Goal: Transaction & Acquisition: Subscribe to service/newsletter

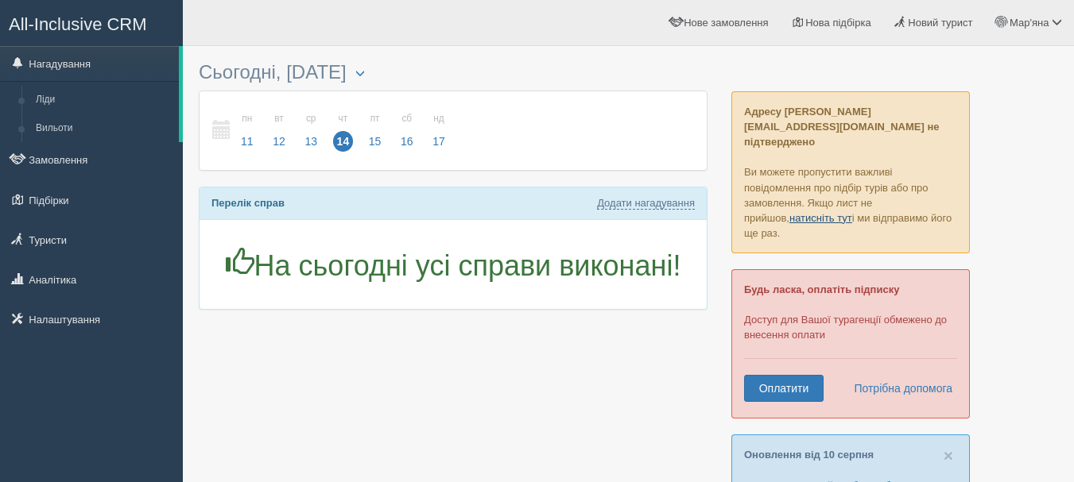
click at [789, 212] on link "натисніть тут" at bounding box center [820, 218] width 63 height 12
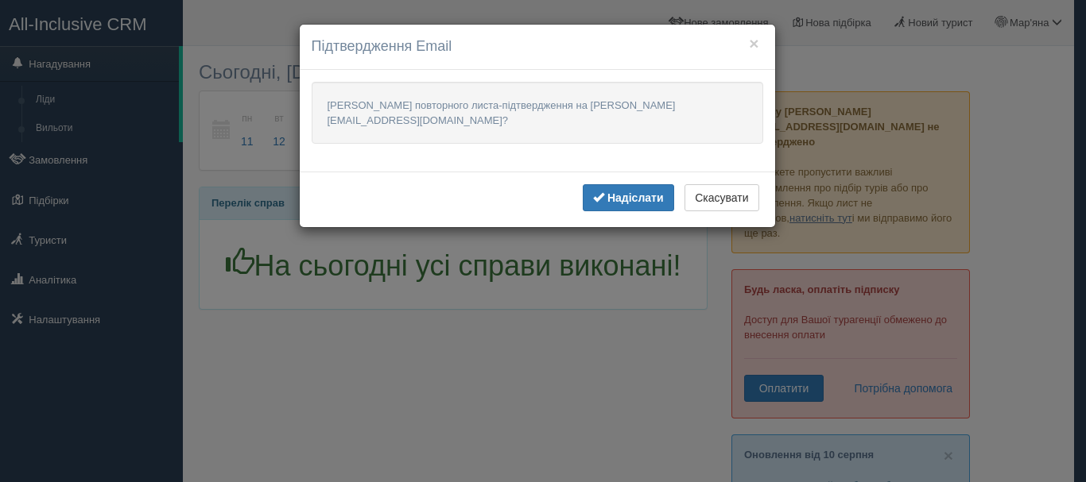
click at [651, 192] on b "Надіслати" at bounding box center [635, 198] width 56 height 13
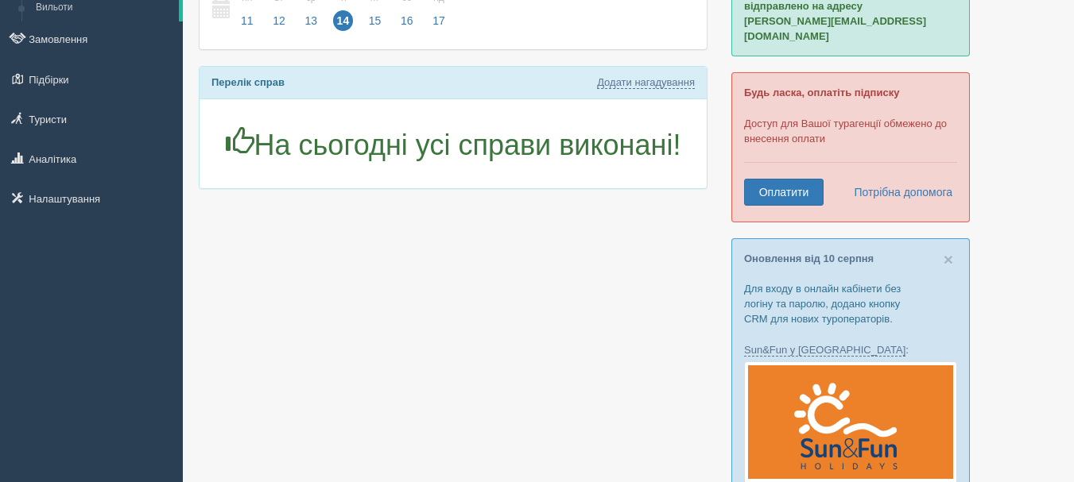
scroll to position [130, 0]
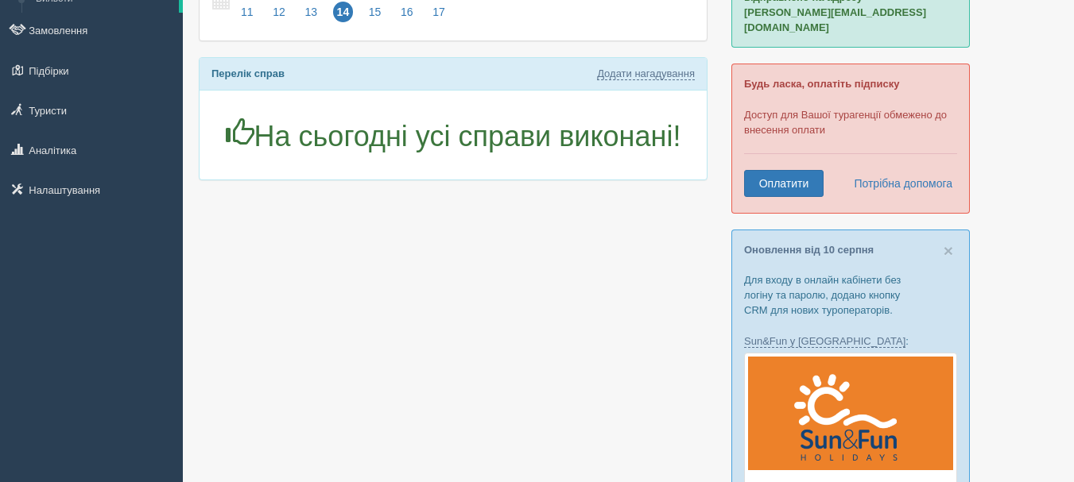
click at [792, 170] on link "Оплатити" at bounding box center [783, 183] width 79 height 27
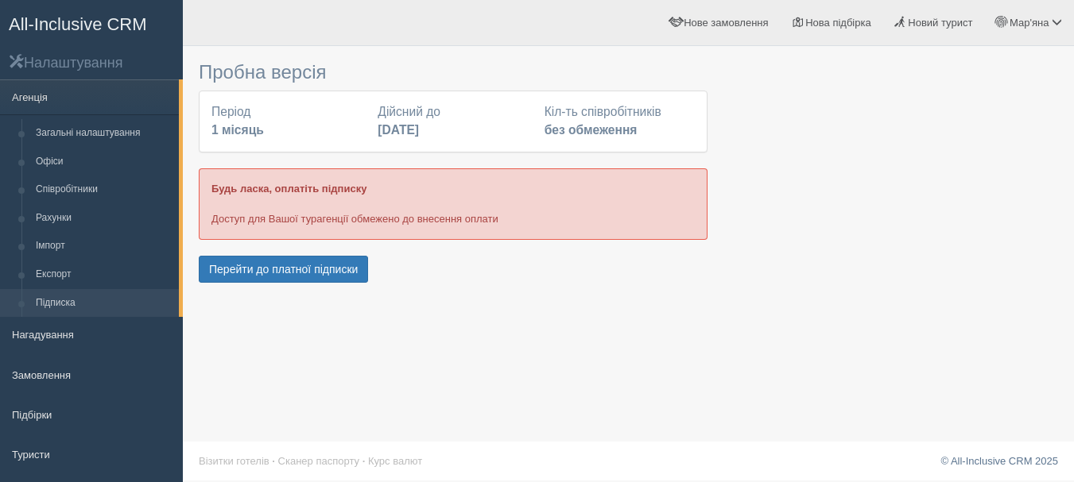
click at [269, 267] on button "Перейти до платної підписки" at bounding box center [283, 269] width 169 height 27
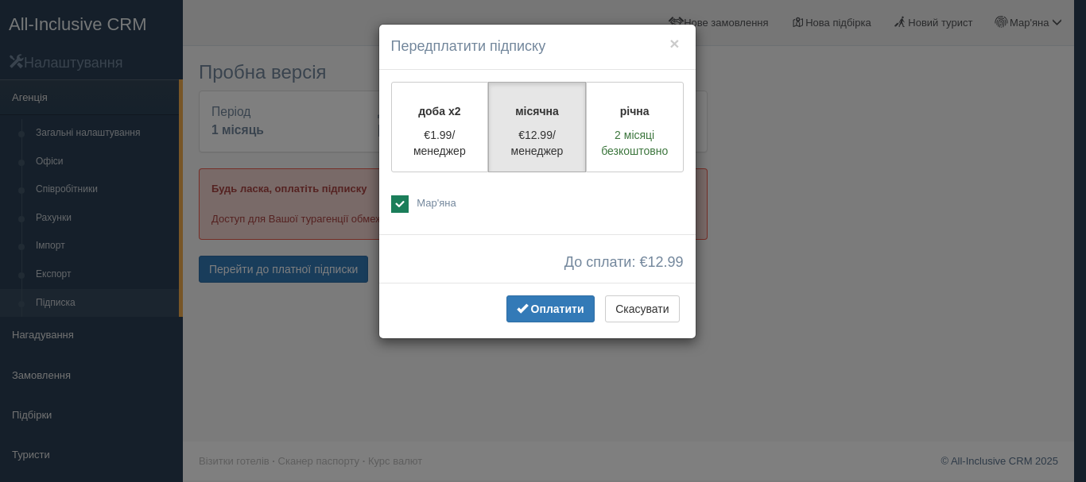
click at [458, 154] on p "€1.99/менеджер" at bounding box center [439, 143] width 77 height 32
radio input "true"
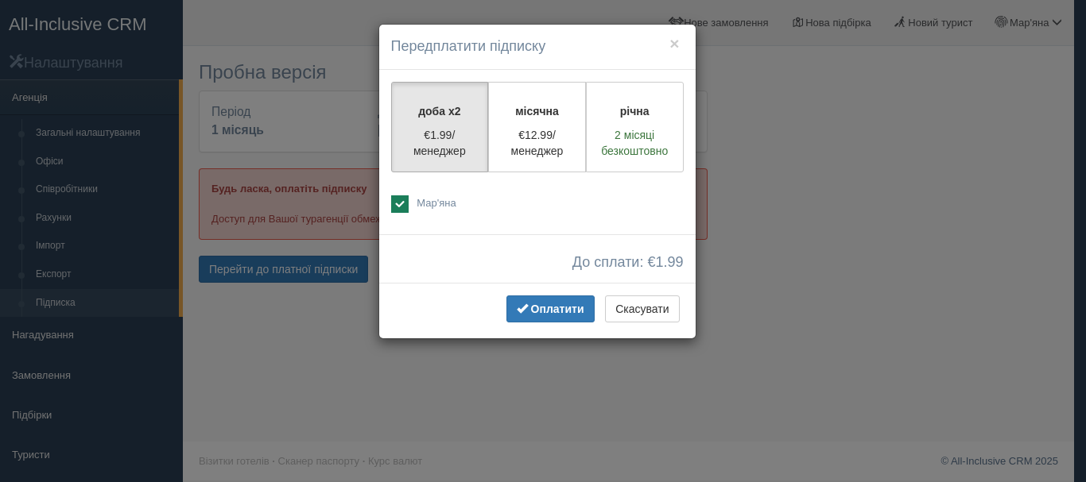
click at [520, 120] on label "місячна €12.99/менеджер" at bounding box center [537, 127] width 98 height 91
radio input "true"
